Goal: Find specific page/section: Find specific page/section

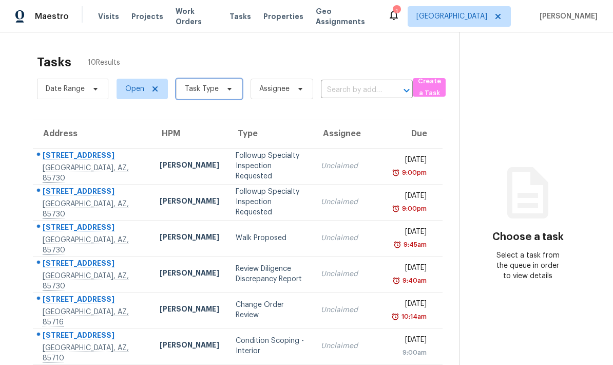
click at [215, 92] on span "Task Type" at bounding box center [202, 89] width 34 height 10
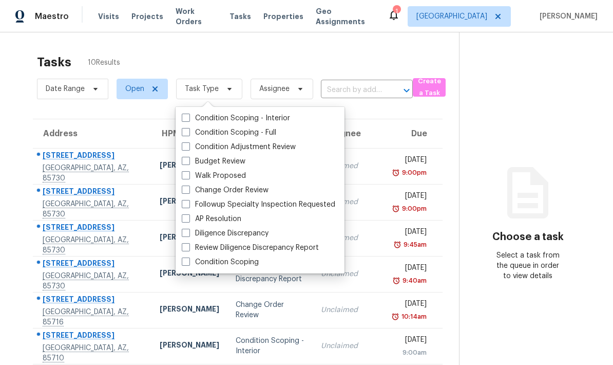
click at [237, 165] on label "Budget Review" at bounding box center [214, 161] width 64 height 10
click at [188, 163] on input "Budget Review" at bounding box center [185, 159] width 7 height 7
checkbox input "true"
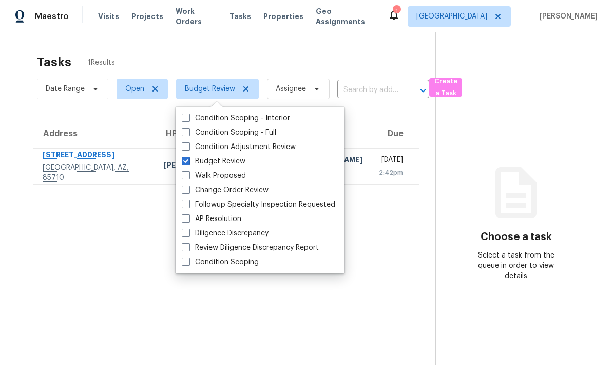
click at [400, 52] on div "Tasks 1 Results" at bounding box center [236, 62] width 398 height 27
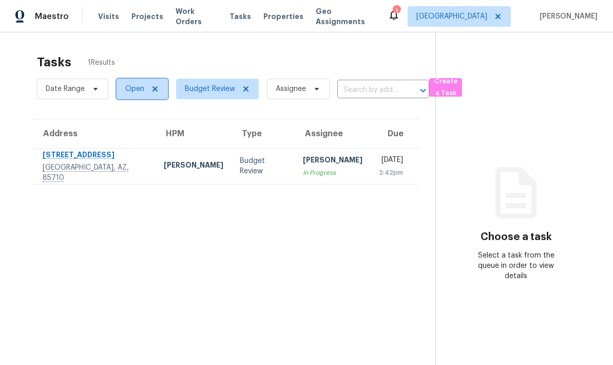
click at [149, 89] on span at bounding box center [153, 89] width 11 height 8
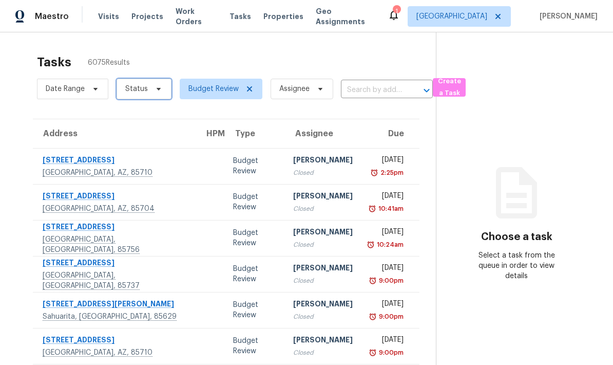
click at [155, 92] on icon at bounding box center [159, 89] width 8 height 8
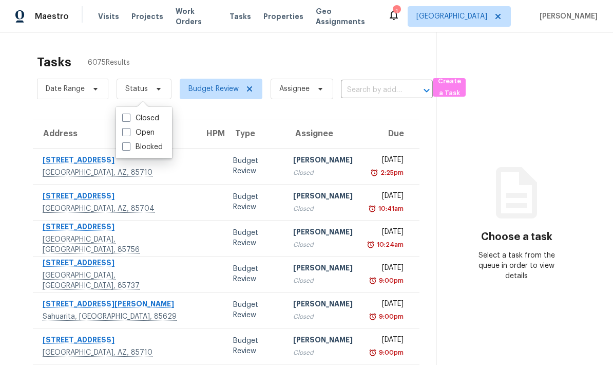
click at [232, 45] on div "Tasks 6075 Results Date Range Status Budget Review Assignee ​ Create a Task Add…" at bounding box center [306, 283] width 613 height 503
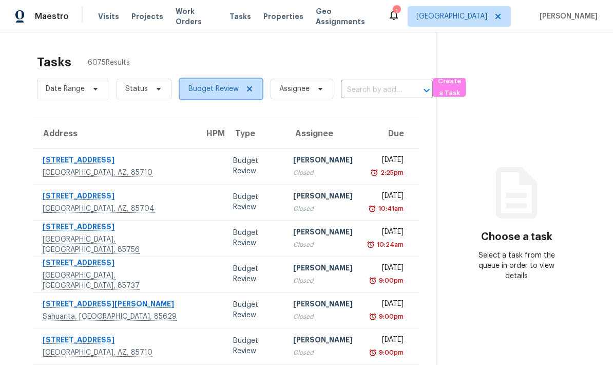
click at [251, 89] on icon at bounding box center [249, 89] width 8 height 8
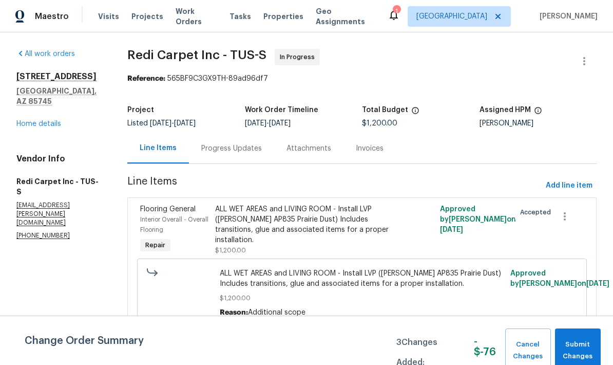
click at [42, 117] on div "[STREET_ADDRESS] Home details" at bounding box center [59, 100] width 86 height 58
click at [55, 126] on link "Home details" at bounding box center [38, 123] width 45 height 7
